Goal: Transaction & Acquisition: Download file/media

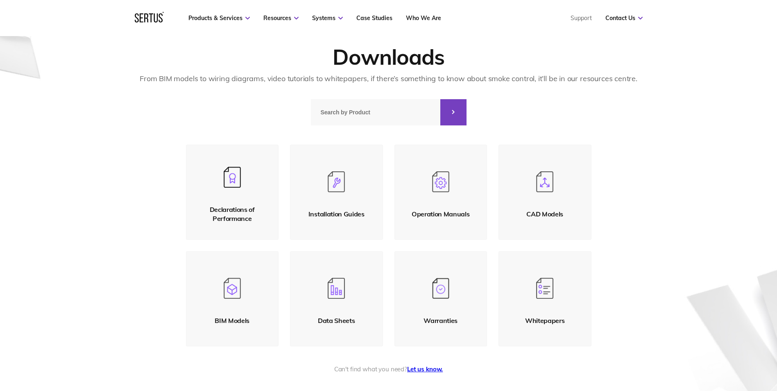
scroll to position [41, 0]
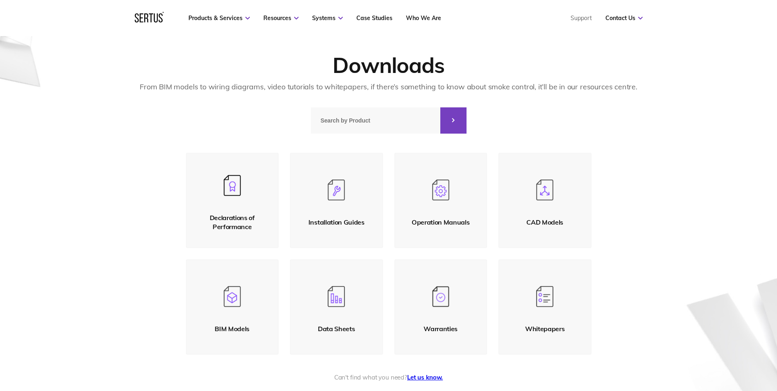
click at [546, 194] on img at bounding box center [544, 190] width 17 height 21
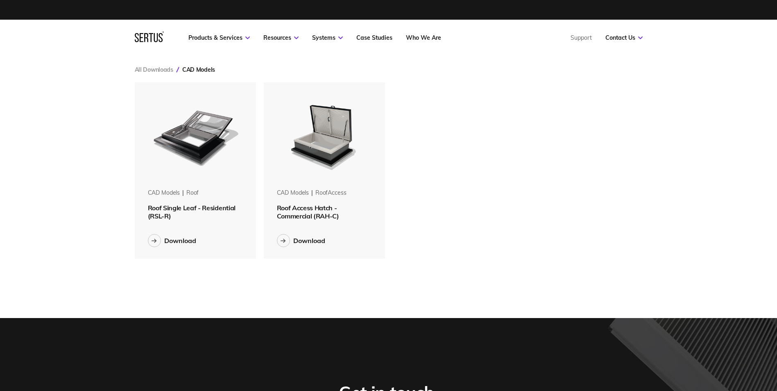
scroll to position [4, 4]
click at [184, 241] on div "Download" at bounding box center [180, 240] width 32 height 8
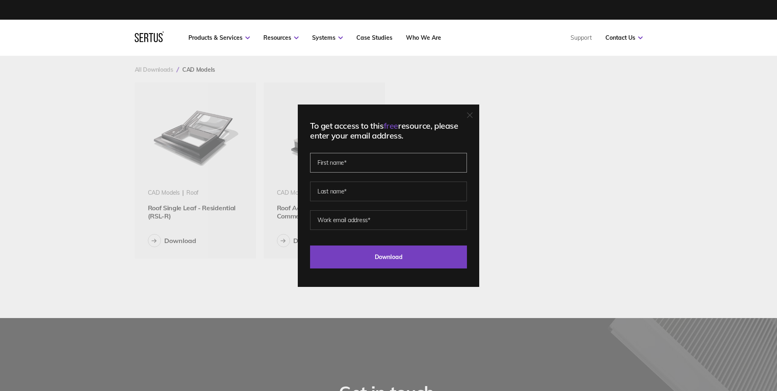
click at [348, 162] on input "text" at bounding box center [388, 163] width 157 height 20
type input "[PERSON_NAME]"
type input "[PERSON_NAME][EMAIL_ADDRESS][PERSON_NAME][DOMAIN_NAME]"
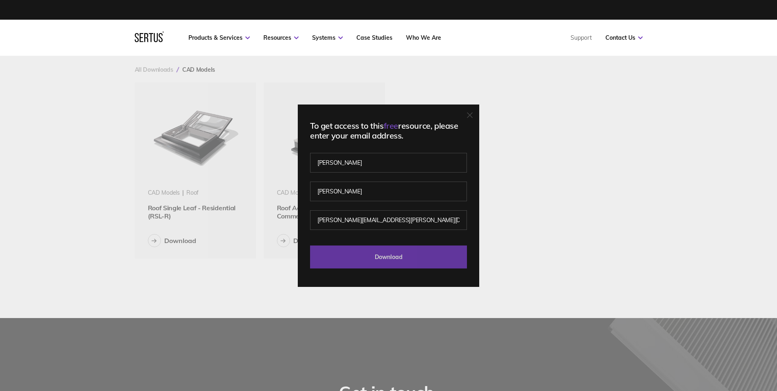
click at [398, 260] on input "Download" at bounding box center [388, 256] width 157 height 23
